Goal: Task Accomplishment & Management: Manage account settings

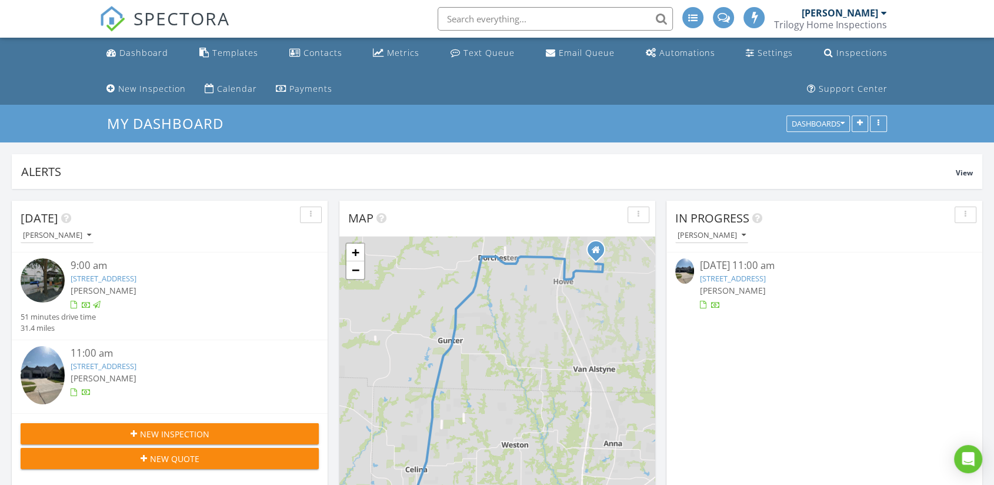
scroll to position [223, 971]
click at [729, 274] on link "3350 Bellcrest Wy , Celina, TX 75009" at bounding box center [733, 278] width 66 height 11
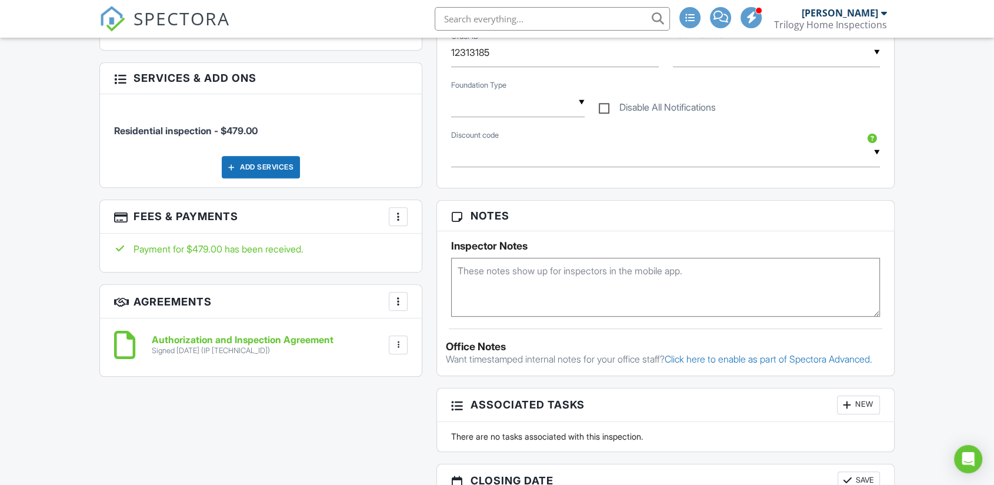
scroll to position [719, 0]
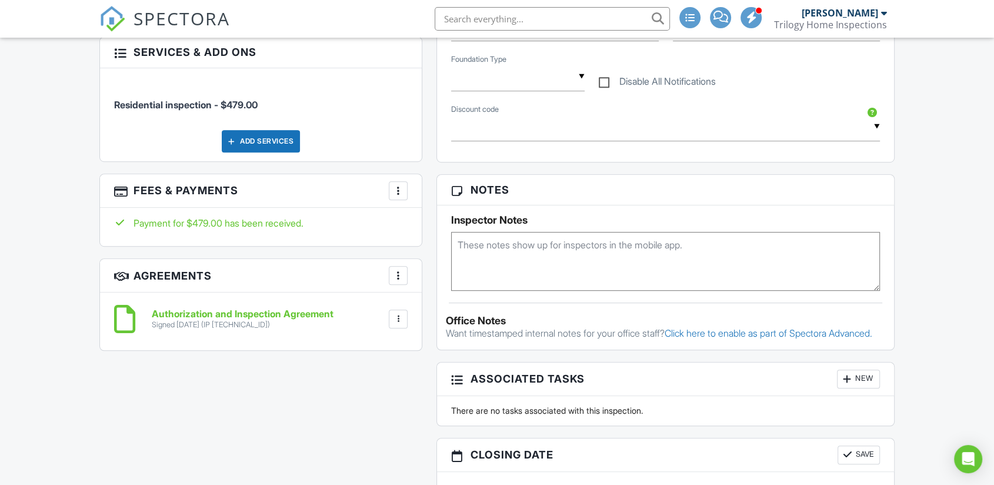
drag, startPoint x: 133, startPoint y: 217, endPoint x: 307, endPoint y: 213, distance: 174.2
click at [307, 213] on div "Payment for $479.00 has been received." at bounding box center [261, 227] width 322 height 38
click at [60, 259] on div "Dashboard Templates Contacts Metrics Text Queue Email Queue Automations Setting…" at bounding box center [497, 203] width 994 height 1768
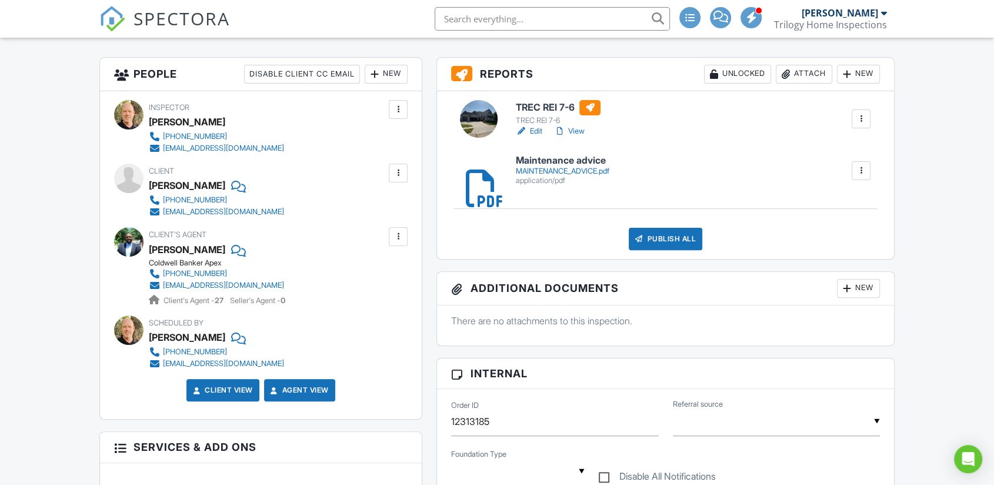
scroll to position [392, 0]
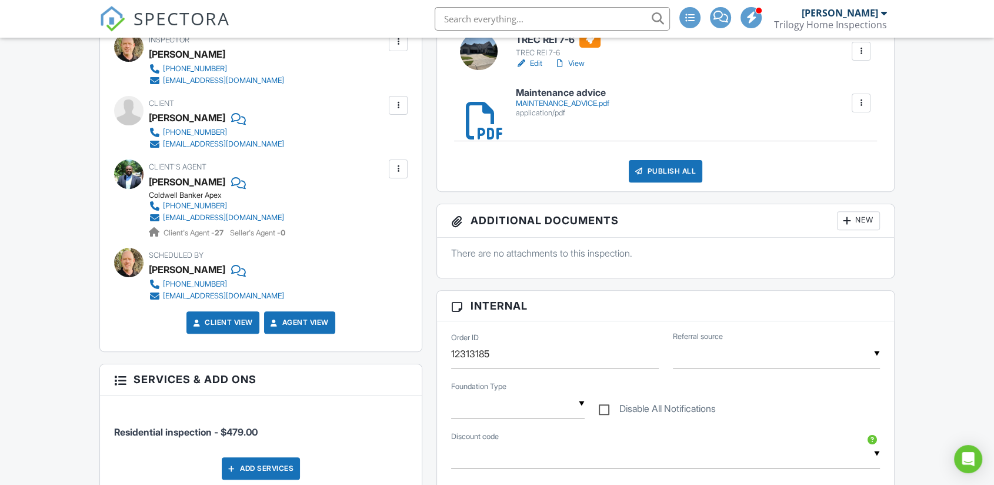
click at [862, 219] on div "New" at bounding box center [858, 220] width 43 height 19
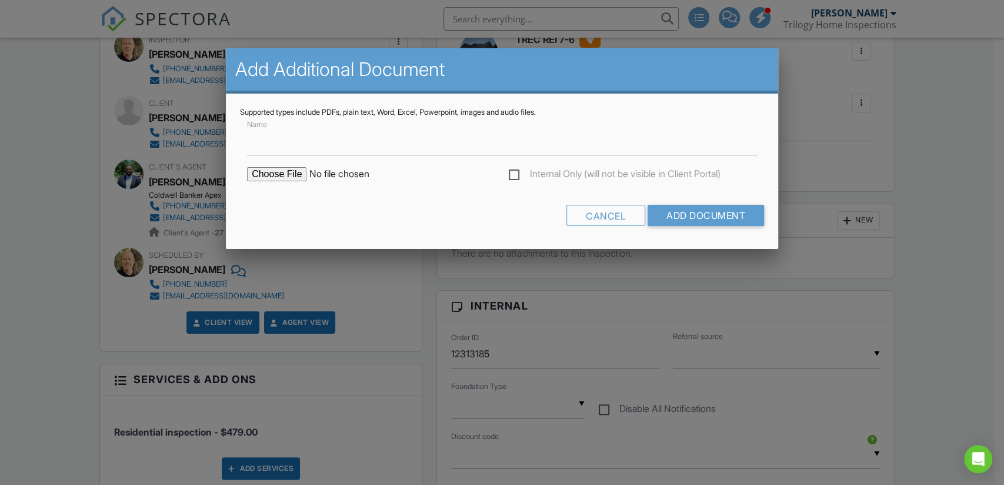
click at [258, 175] on input "file" at bounding box center [347, 174] width 200 height 14
type input "C:\fakepath\Foundation - 3350 Bellcrest Wy Celina.docx"
click at [598, 218] on div "Cancel" at bounding box center [605, 215] width 79 height 21
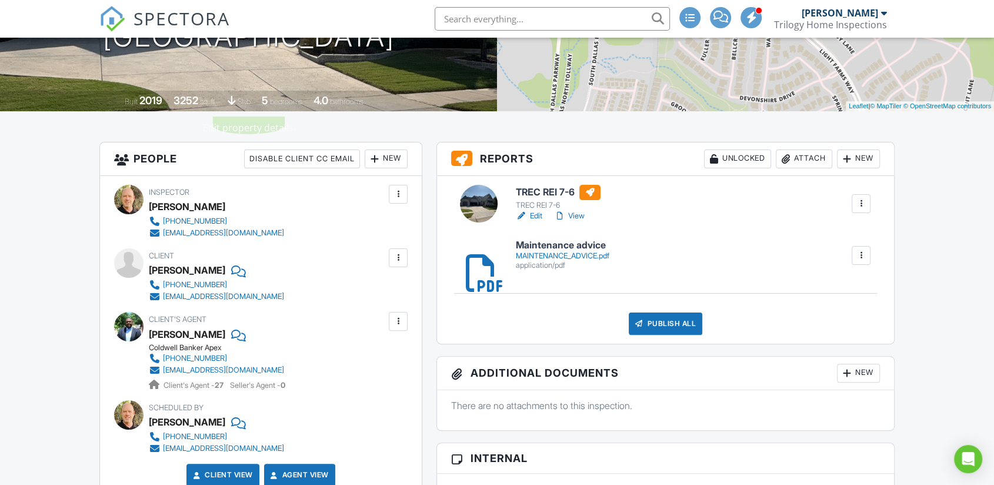
scroll to position [261, 0]
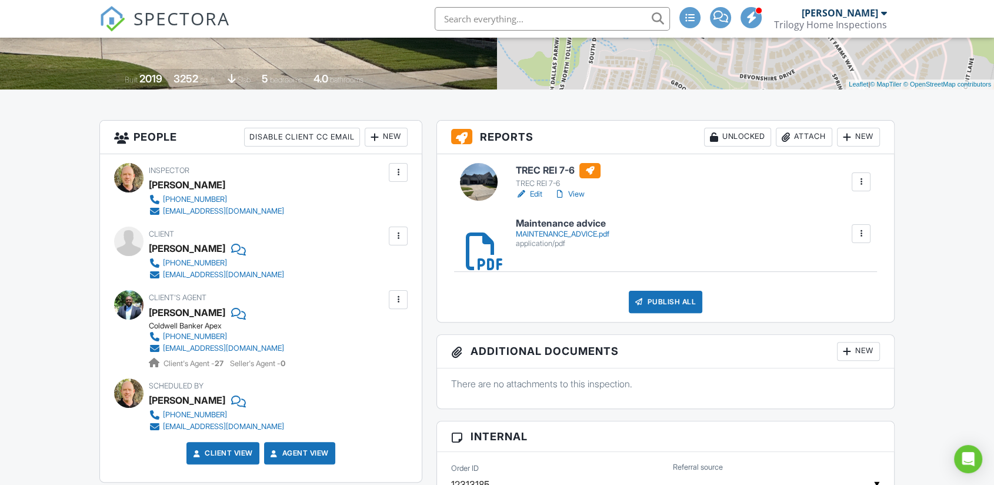
click at [530, 191] on link "Edit" at bounding box center [529, 194] width 26 height 12
